Goal: Task Accomplishment & Management: Manage account settings

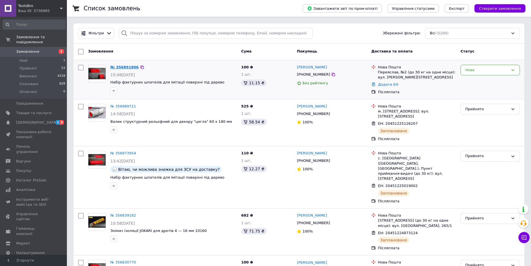
click at [124, 67] on link "№ 356891806" at bounding box center [124, 67] width 28 height 4
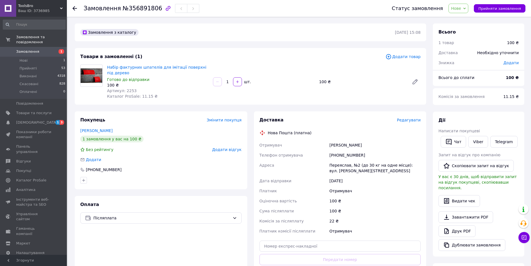
click at [461, 11] on span "Нове" at bounding box center [458, 8] width 20 height 9
click at [463, 21] on li "Прийнято" at bounding box center [462, 19] width 26 height 8
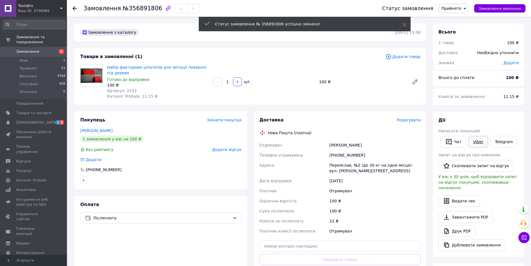
click at [477, 143] on link "Viber" at bounding box center [478, 142] width 20 height 12
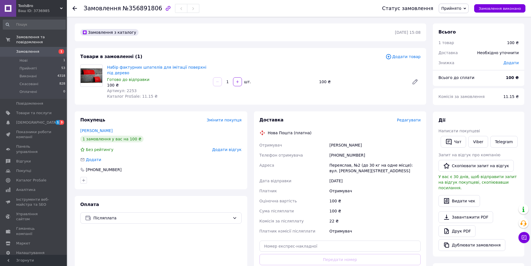
drag, startPoint x: 98, startPoint y: 96, endPoint x: 117, endPoint y: 77, distance: 27.0
click at [98, 94] on div at bounding box center [91, 81] width 27 height 35
drag, startPoint x: 125, startPoint y: 74, endPoint x: 108, endPoint y: 68, distance: 18.0
click at [108, 68] on span "Набір фактурних шпателів для імітації поверхні під дерево" at bounding box center [157, 69] width 101 height 11
copy link "Набір фактурних шпателів для імітації поверхні під дерево"
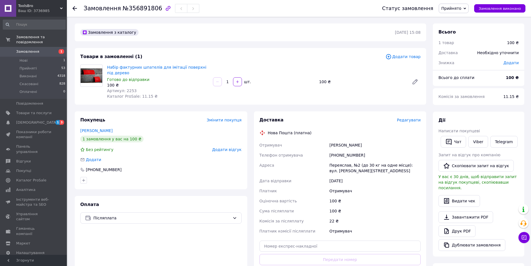
click at [315, 52] on div "Товари в замовленні (1) Додати товар Набір фактурних шпателів для імітації пове…" at bounding box center [250, 76] width 351 height 57
click at [133, 10] on span "№356891806" at bounding box center [143, 8] width 40 height 7
copy span "356891806"
click at [333, 145] on div "[PERSON_NAME]" at bounding box center [374, 145] width 93 height 10
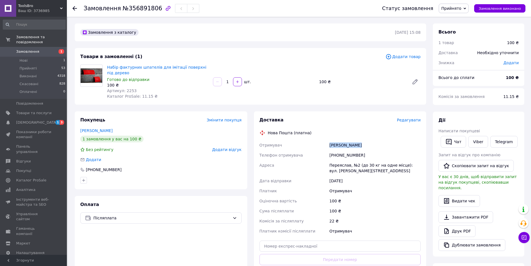
click at [333, 145] on div "[PERSON_NAME]" at bounding box center [374, 145] width 93 height 10
click at [367, 145] on div "[PERSON_NAME]" at bounding box center [374, 145] width 93 height 10
copy div "[PERSON_NAME]"
click at [334, 165] on div "Переяслав, №2 (до 30 кг на одне місце): вул. [PERSON_NAME][STREET_ADDRESS]" at bounding box center [374, 168] width 93 height 16
drag, startPoint x: 334, startPoint y: 165, endPoint x: 349, endPoint y: 165, distance: 14.8
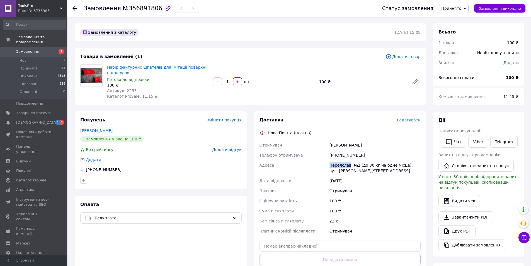
click at [335, 165] on div "Переяслав, №2 (до 30 кг на одне місце): вул. [PERSON_NAME][STREET_ADDRESS]" at bounding box center [374, 168] width 93 height 16
click at [353, 164] on div "Переяслав, №2 (до 30 кг на одне місце): вул. [PERSON_NAME][STREET_ADDRESS]" at bounding box center [374, 168] width 93 height 16
copy div "Переяслав, №2"
drag, startPoint x: 362, startPoint y: 156, endPoint x: 336, endPoint y: 159, distance: 25.7
click at [336, 159] on div "[PHONE_NUMBER]" at bounding box center [374, 155] width 93 height 10
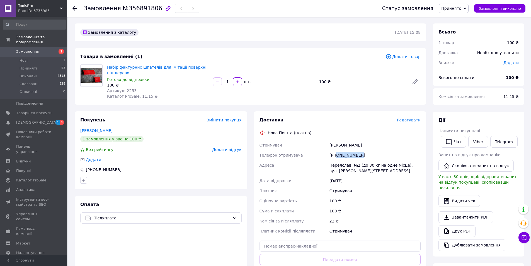
copy div "0991576627"
click at [339, 145] on div "[PERSON_NAME]" at bounding box center [374, 145] width 93 height 10
copy div "[PERSON_NAME]"
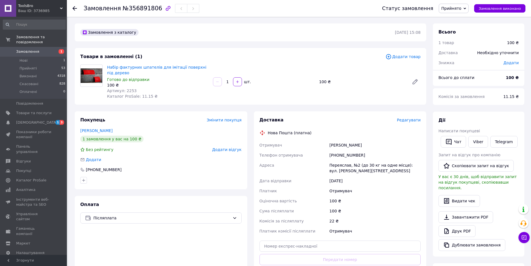
click at [362, 144] on div "[PERSON_NAME]" at bounding box center [374, 145] width 93 height 10
drag, startPoint x: 362, startPoint y: 144, endPoint x: 367, endPoint y: 143, distance: 4.9
click at [362, 144] on div "[PERSON_NAME]" at bounding box center [374, 145] width 93 height 10
copy div "Анастасія"
click at [338, 166] on div "Переяслав, №2 (до 30 кг на одне місце): вул. [PERSON_NAME][STREET_ADDRESS]" at bounding box center [374, 168] width 93 height 16
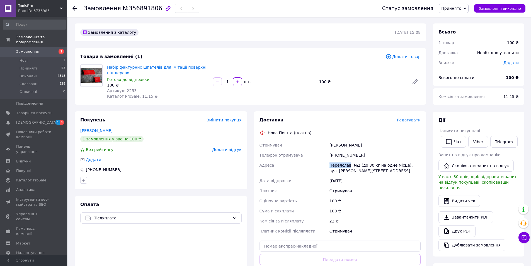
click at [338, 166] on div "Переяслав, №2 (до 30 кг на одне місце): вул. [PERSON_NAME][STREET_ADDRESS]" at bounding box center [374, 168] width 93 height 16
copy div "Переяслав"
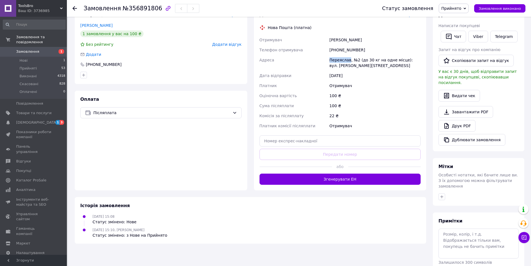
scroll to position [121, 0]
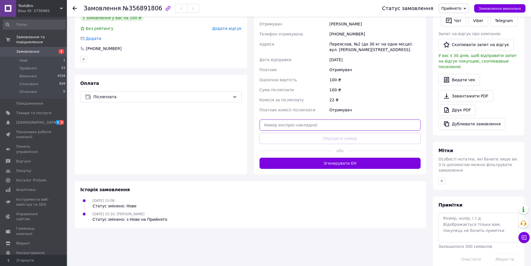
click at [272, 124] on input "text" at bounding box center [339, 124] width 161 height 11
paste input "20451225140502"
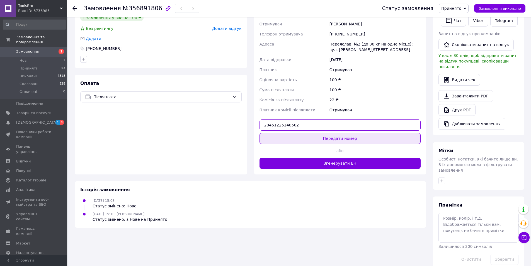
type input "20451225140502"
click at [358, 139] on button "Передати номер" at bounding box center [339, 138] width 161 height 11
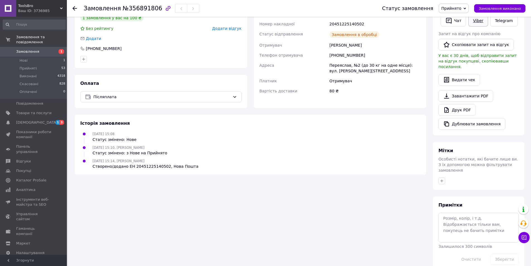
click at [473, 25] on link "Viber" at bounding box center [478, 21] width 20 height 12
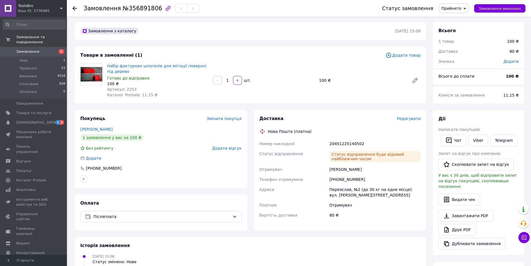
scroll to position [0, 0]
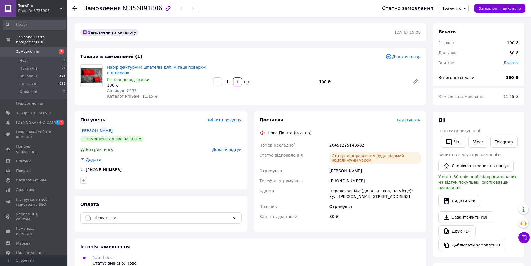
drag, startPoint x: 85, startPoint y: 95, endPoint x: 97, endPoint y: 111, distance: 20.0
click at [85, 95] on div at bounding box center [91, 81] width 27 height 35
click at [26, 49] on span "Замовлення" at bounding box center [27, 51] width 23 height 5
